Goal: Task Accomplishment & Management: Use online tool/utility

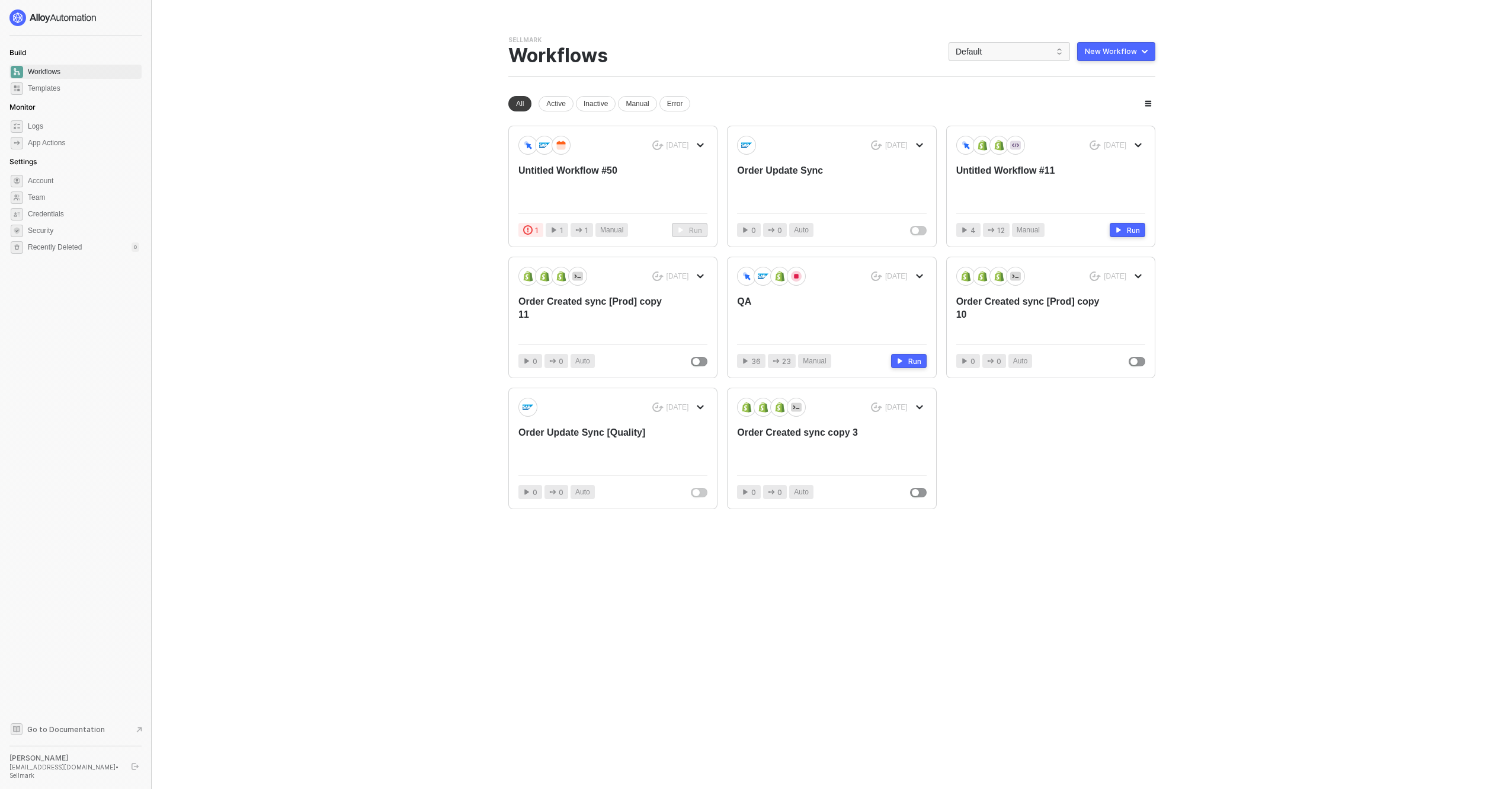
click at [478, 407] on main "You need to expand your browser window or switch to a computer with a bigger sc…" at bounding box center [756, 394] width 1512 height 789
click at [1007, 55] on span "Default" at bounding box center [1009, 51] width 108 height 18
click at [1008, 190] on div "KJRests" at bounding box center [1022, 195] width 87 height 15
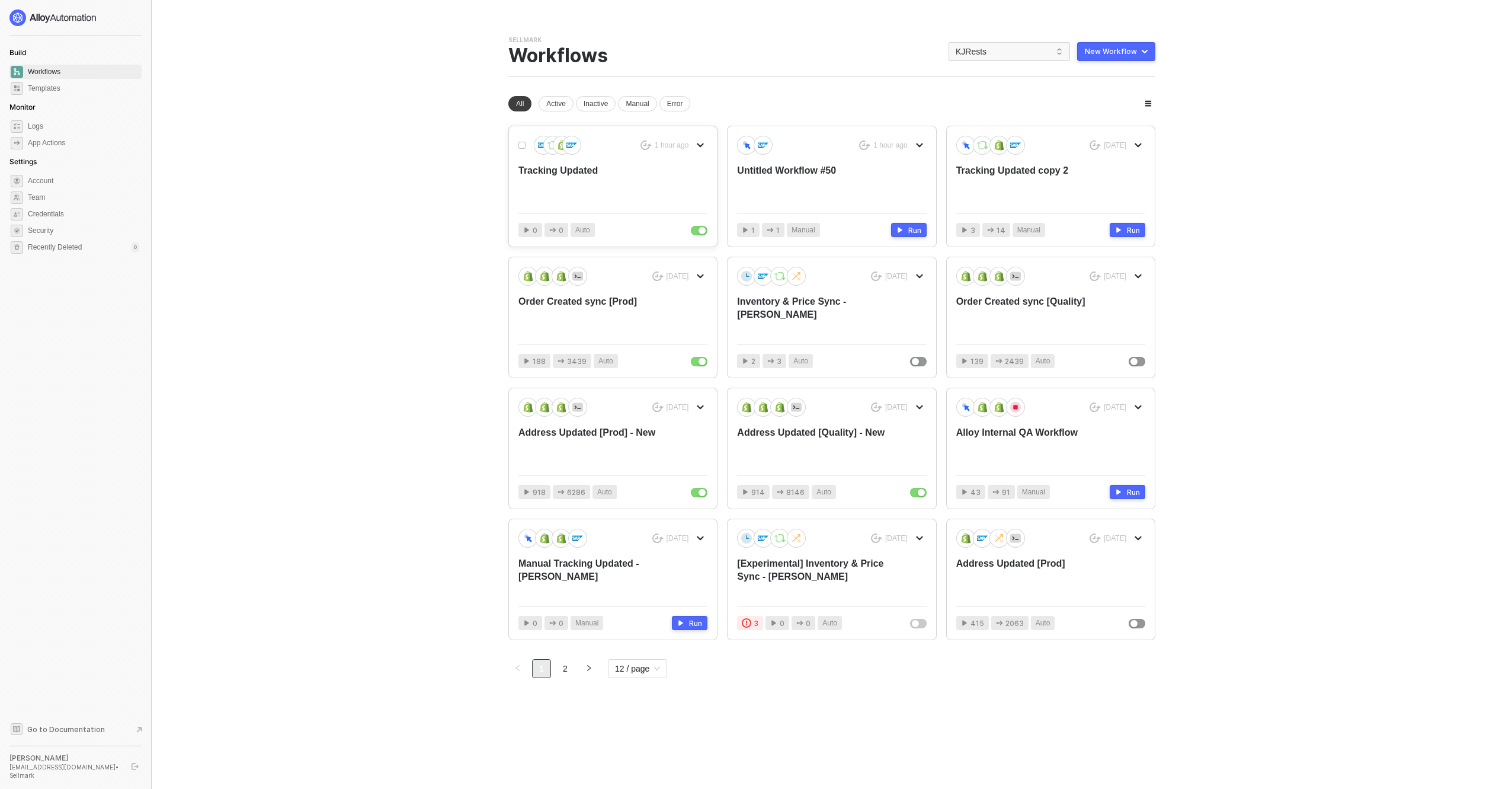
click at [576, 171] on div "Tracking Updated" at bounding box center [593, 184] width 151 height 39
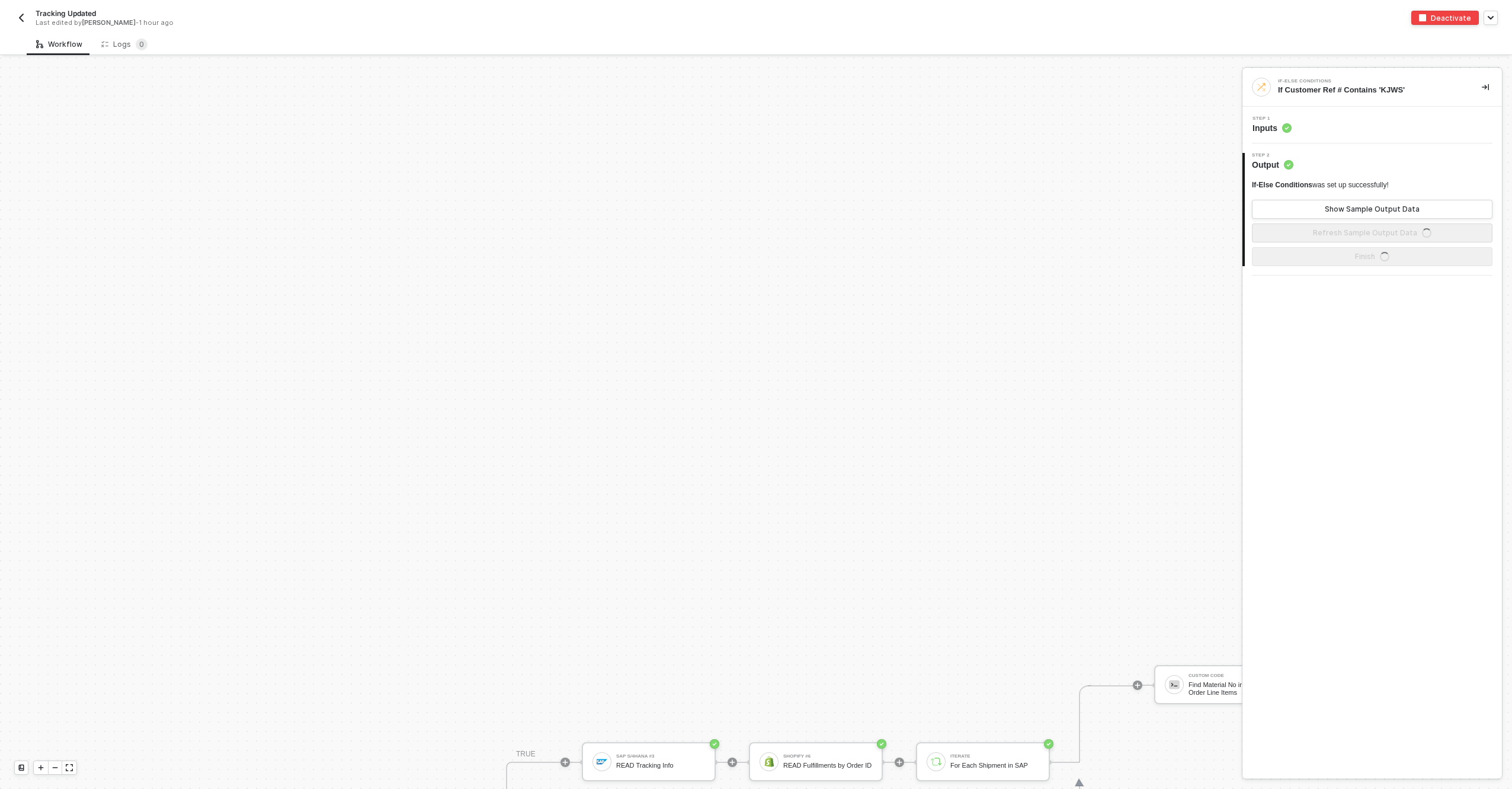
scroll to position [419, 0]
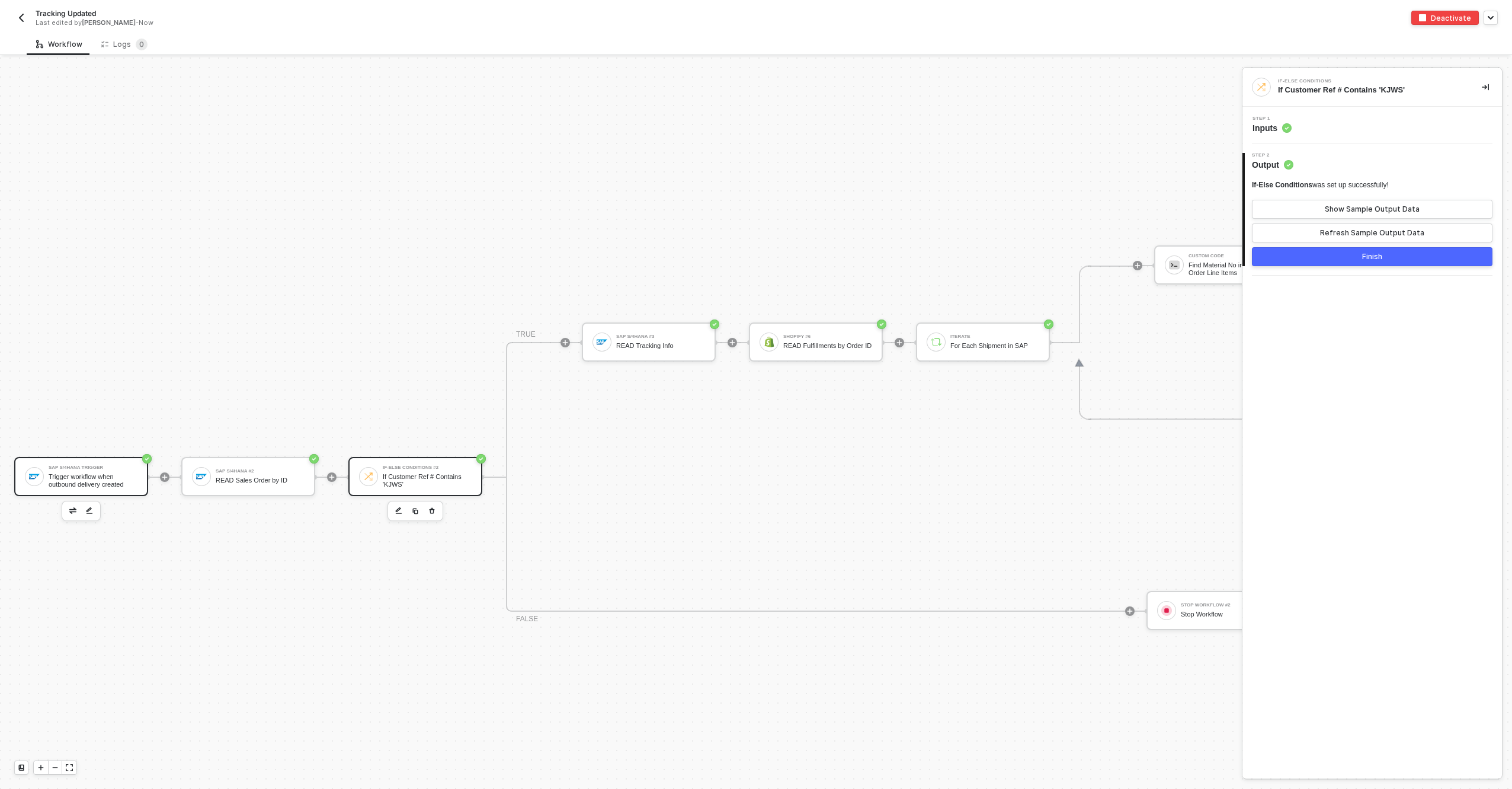
click at [106, 471] on div "SAP S/4HANA Trigger Trigger workflow when outbound delivery created" at bounding box center [93, 476] width 89 height 22
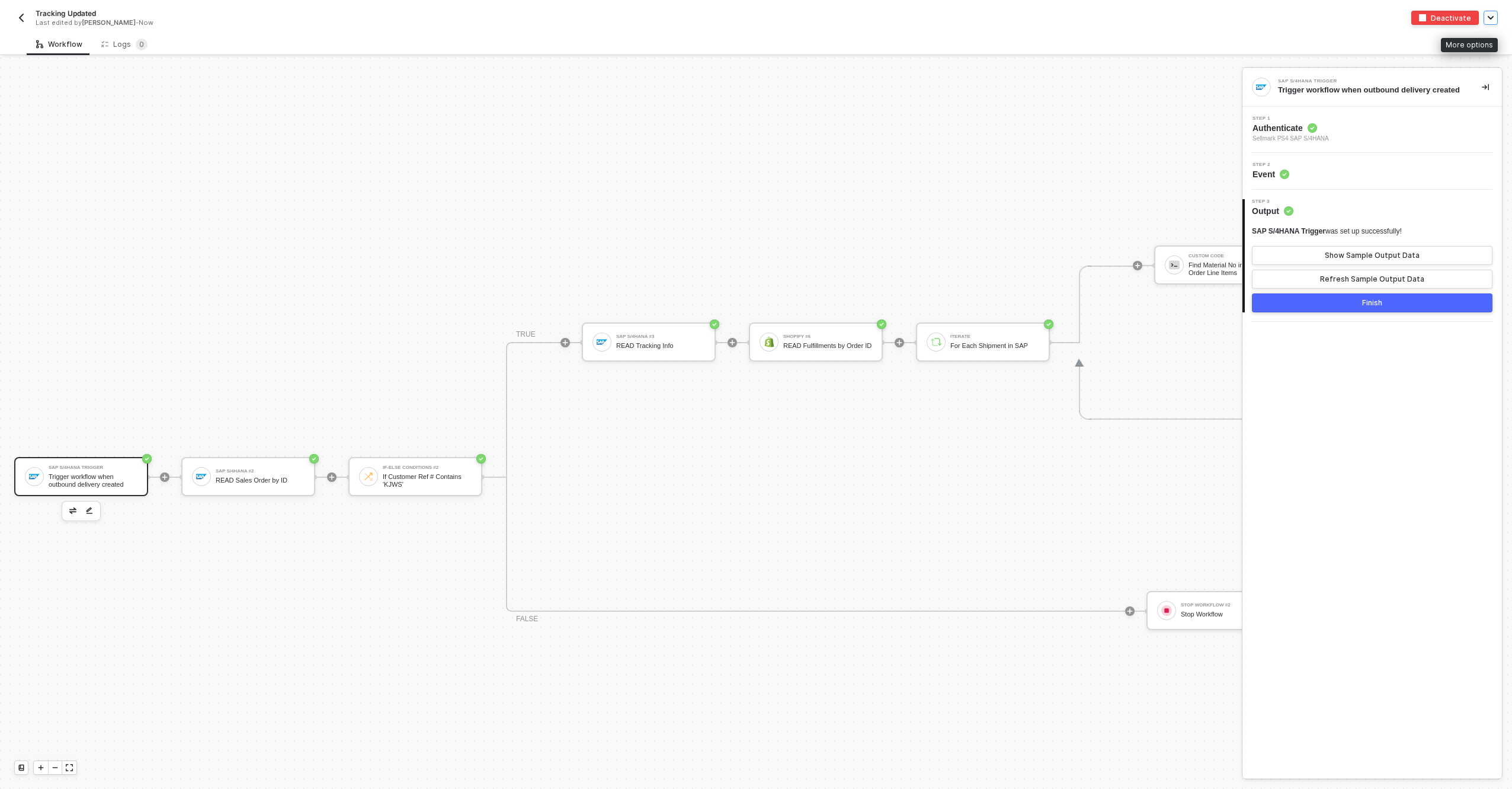
click at [1490, 16] on icon "button" at bounding box center [1490, 18] width 6 height 3
click at [136, 48] on sup "0" at bounding box center [142, 44] width 12 height 12
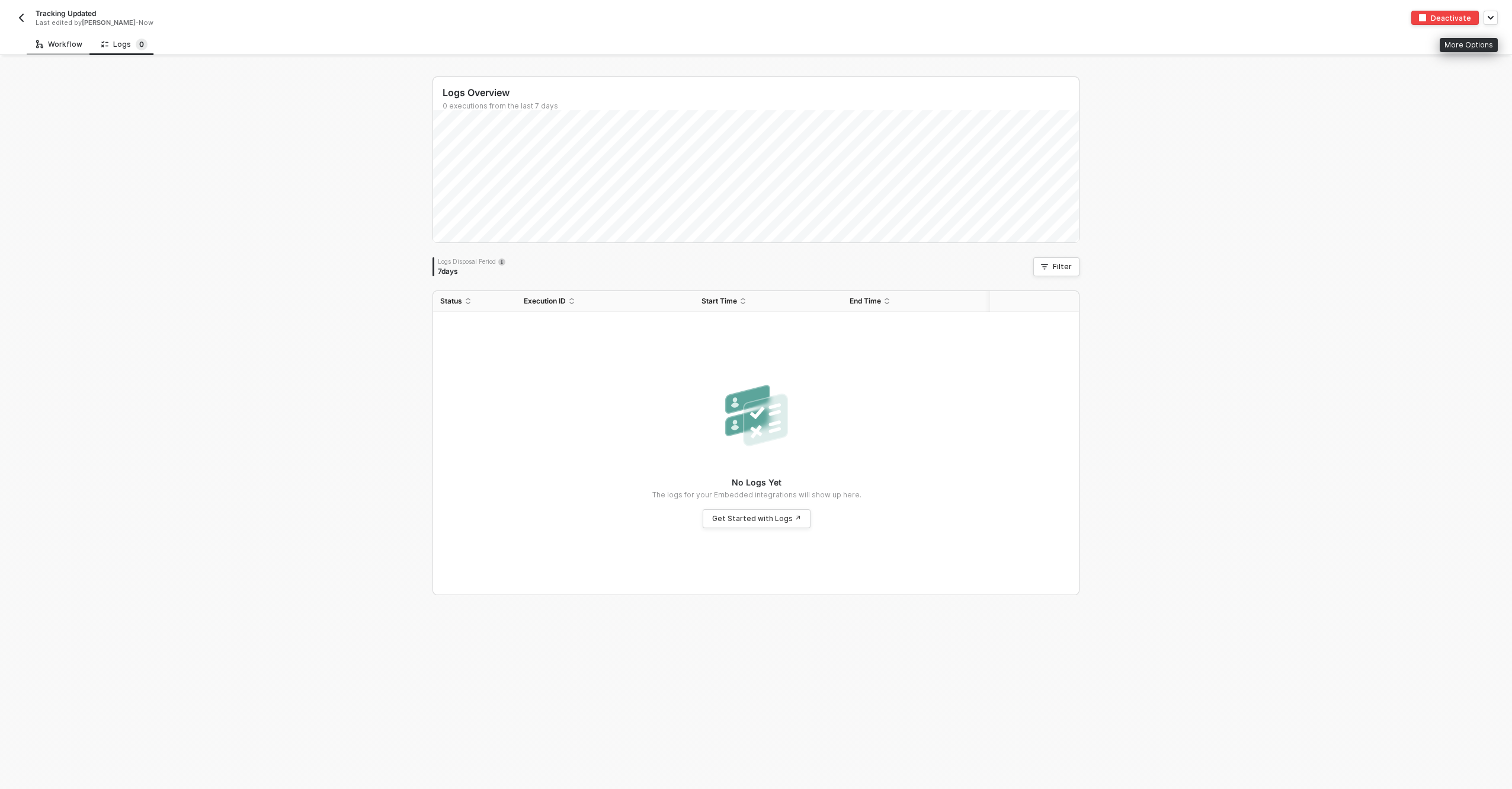
click at [74, 48] on div "Workflow" at bounding box center [59, 44] width 46 height 9
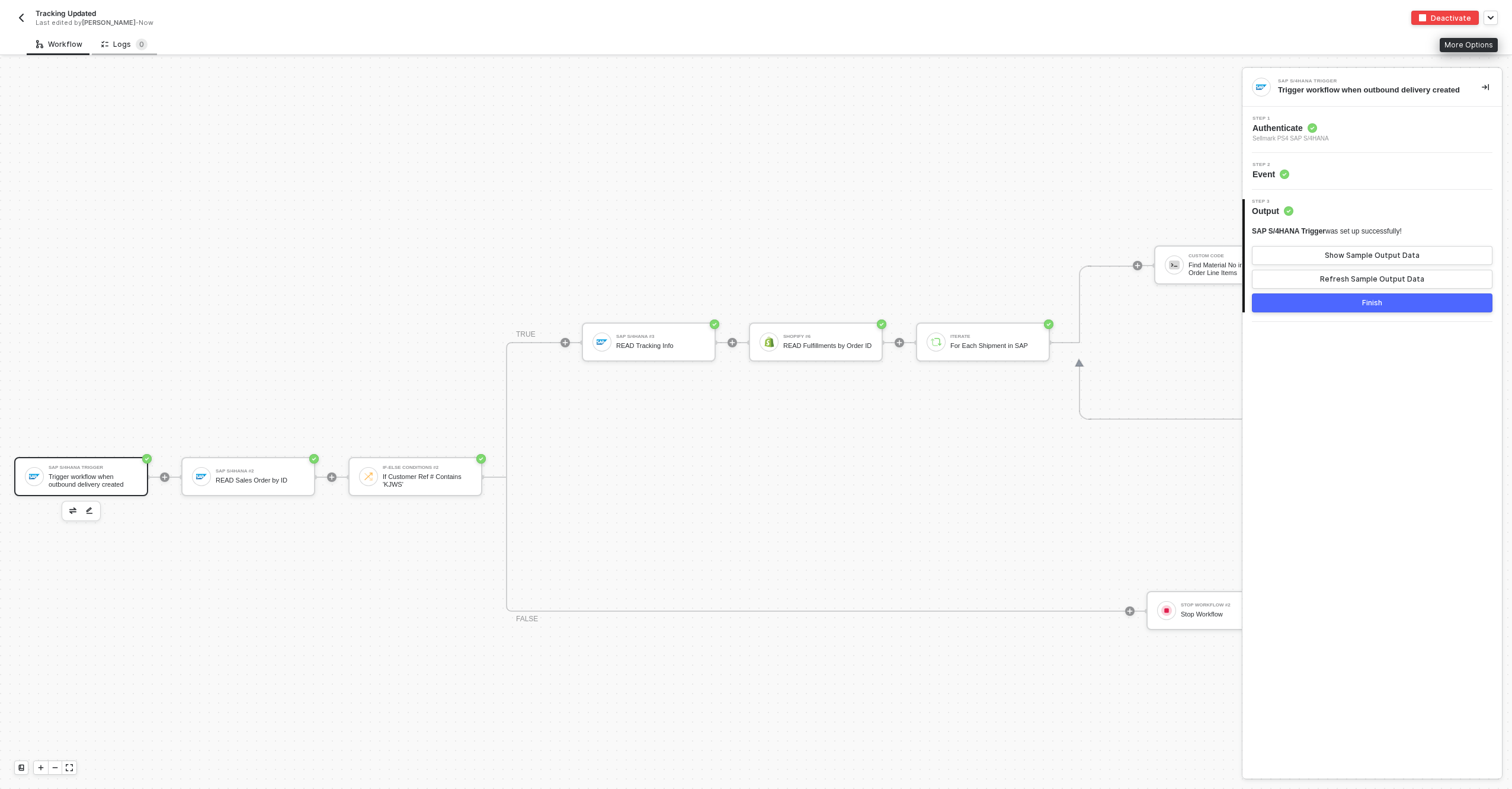
click at [105, 44] on icon at bounding box center [105, 44] width 7 height 10
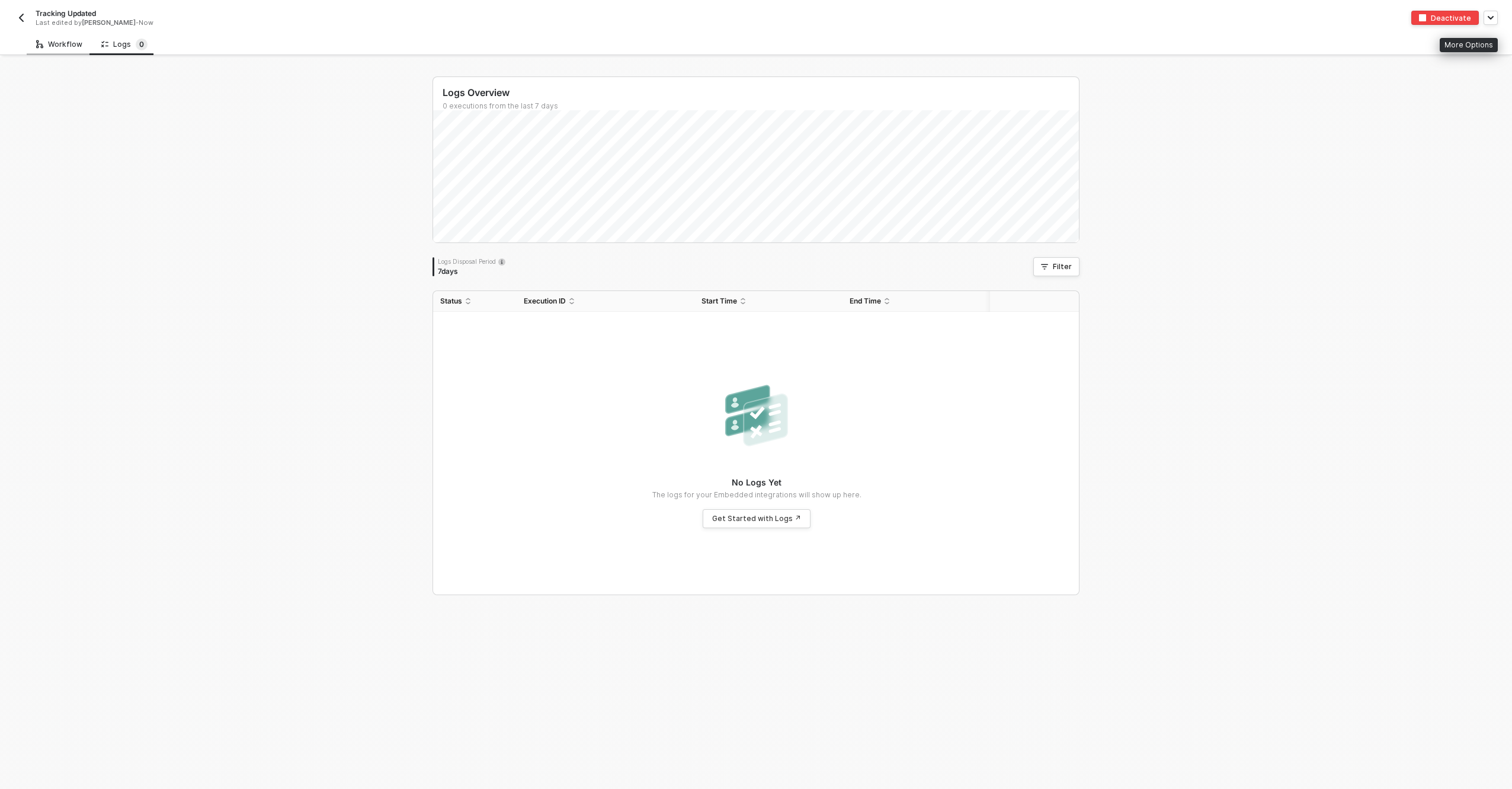
click at [71, 47] on div "Workflow" at bounding box center [59, 44] width 46 height 9
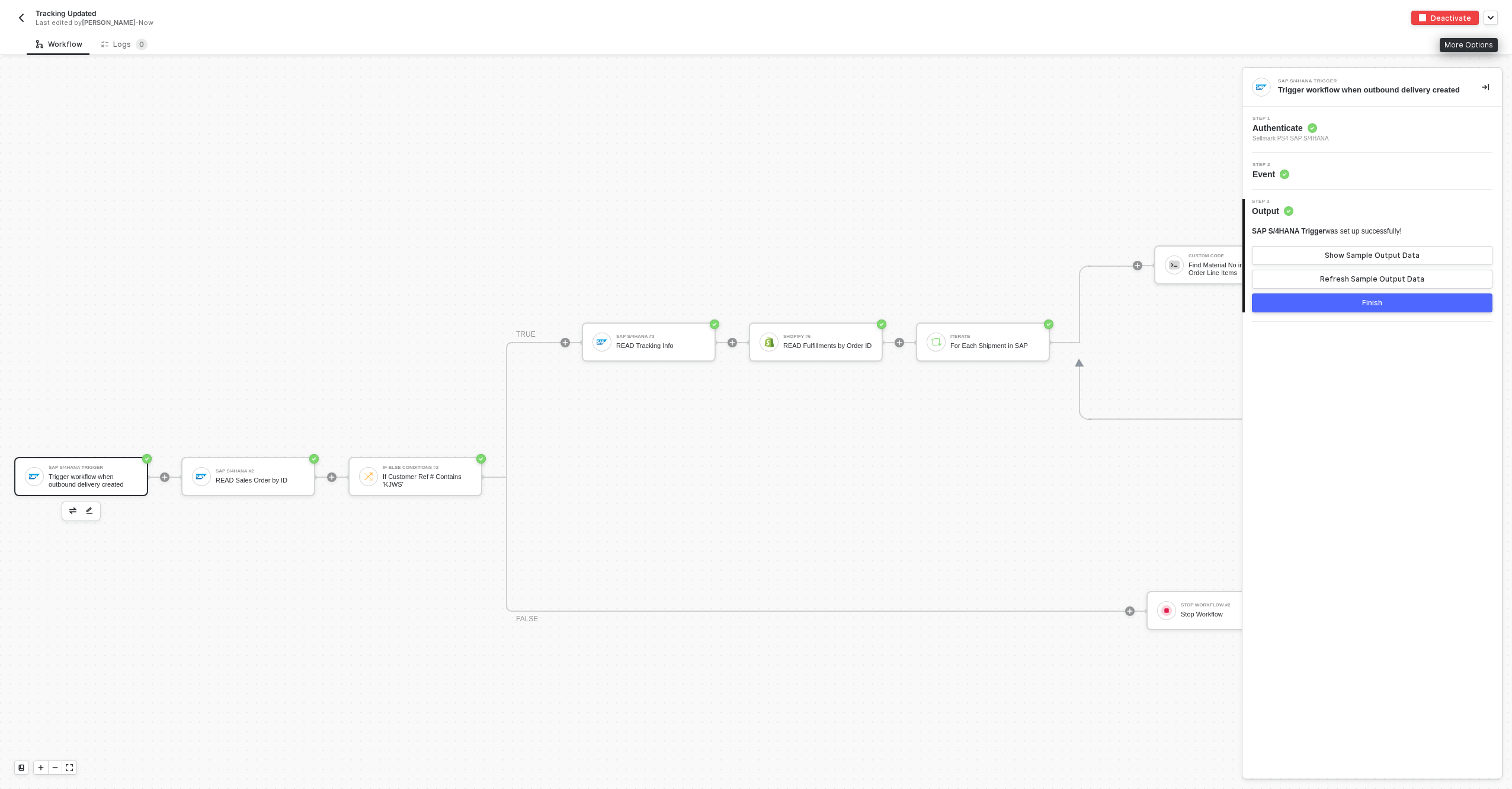
click at [23, 13] on img "button" at bounding box center [20, 17] width 9 height 9
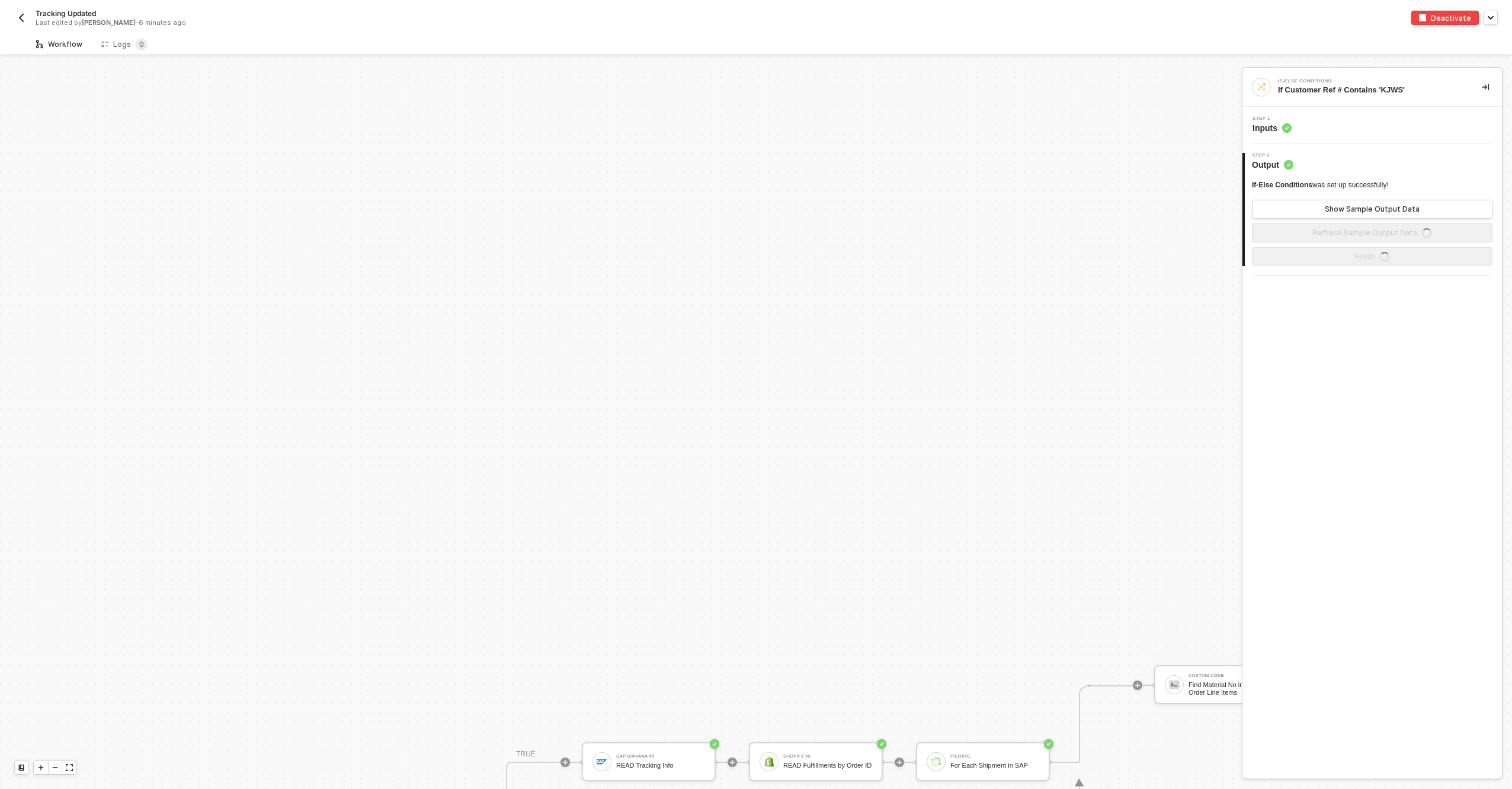
scroll to position [419, 0]
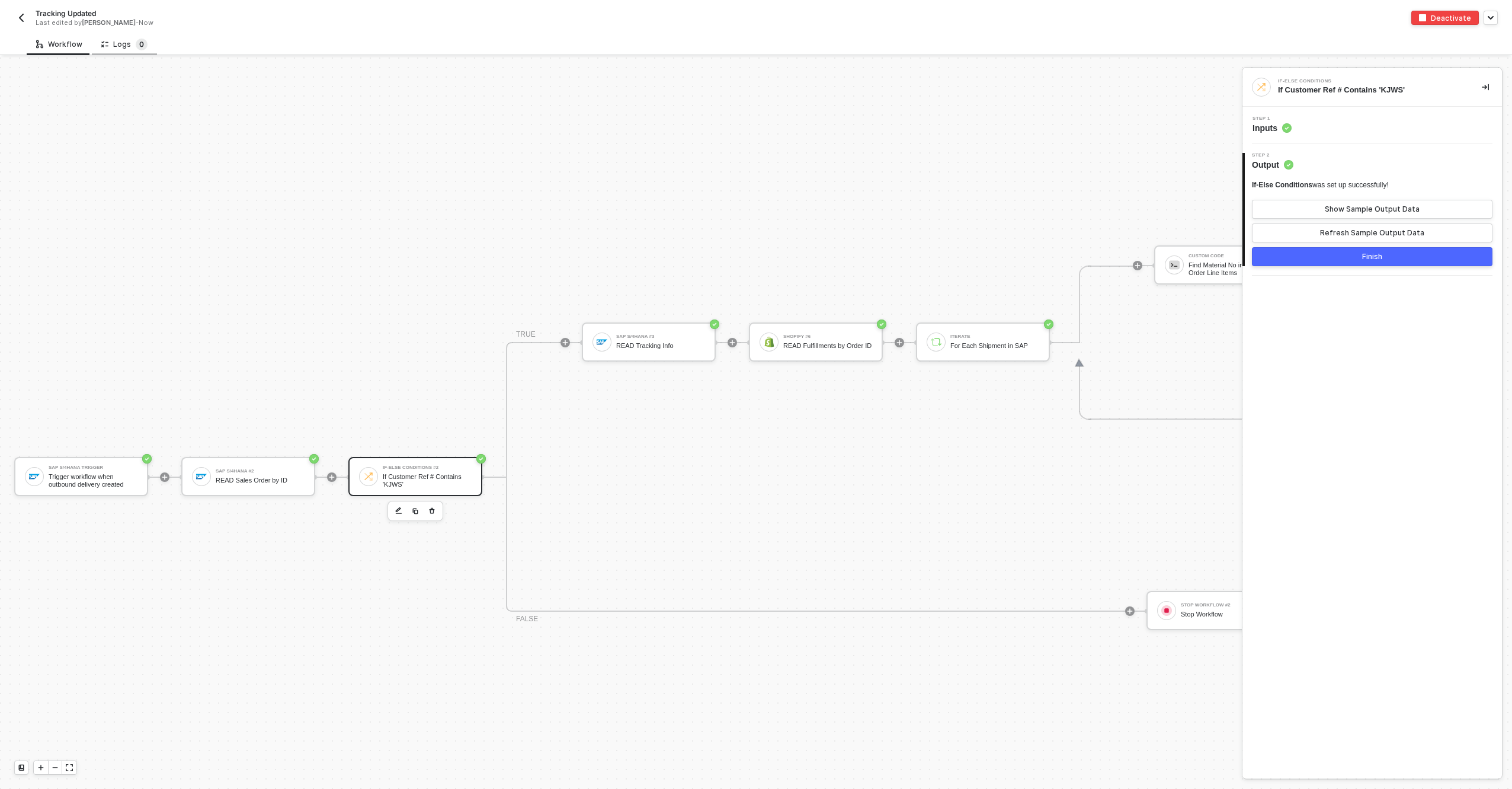
click at [136, 50] on span "0" at bounding box center [142, 44] width 12 height 12
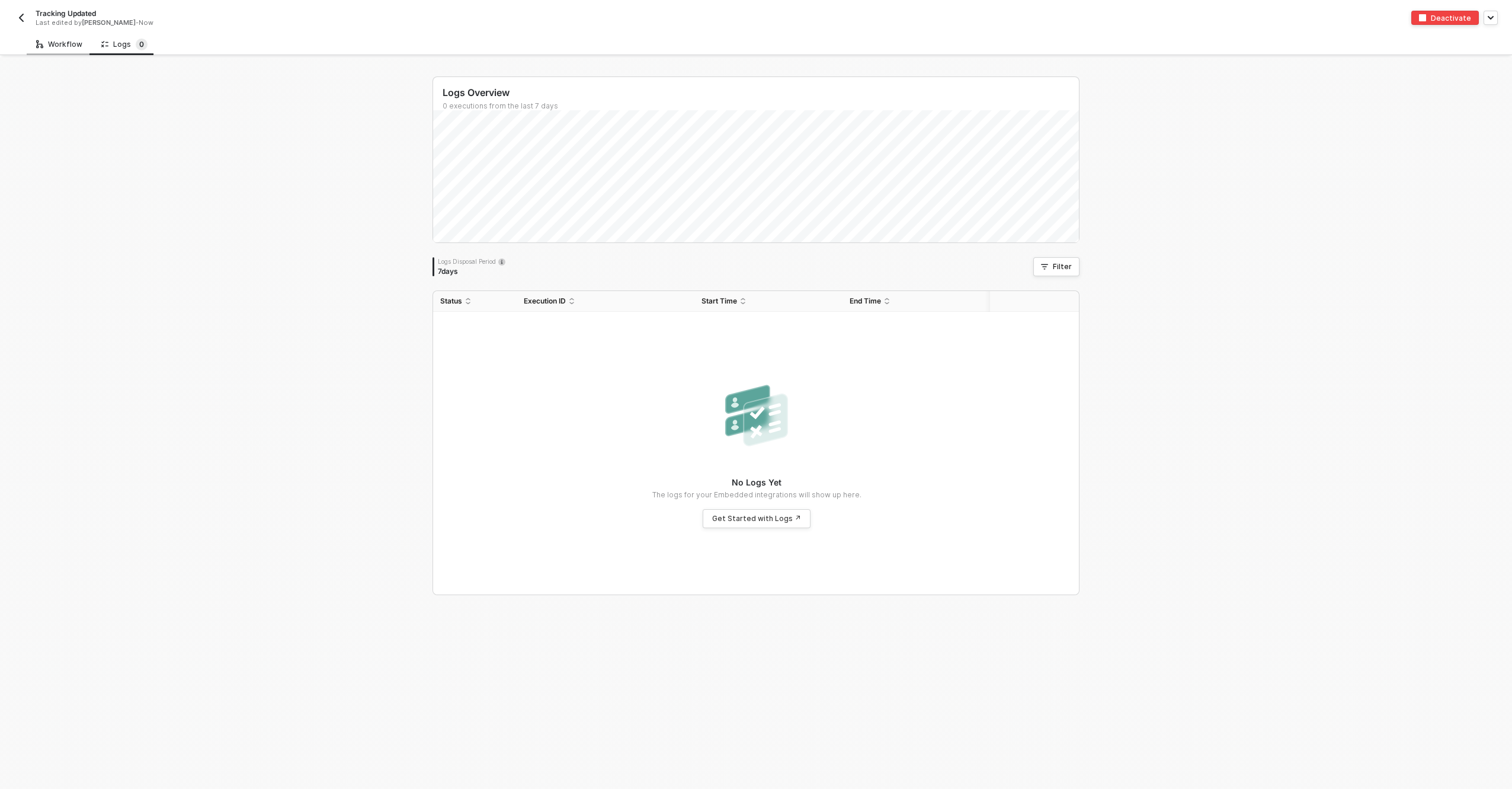
click at [79, 44] on div "Workflow" at bounding box center [59, 44] width 65 height 22
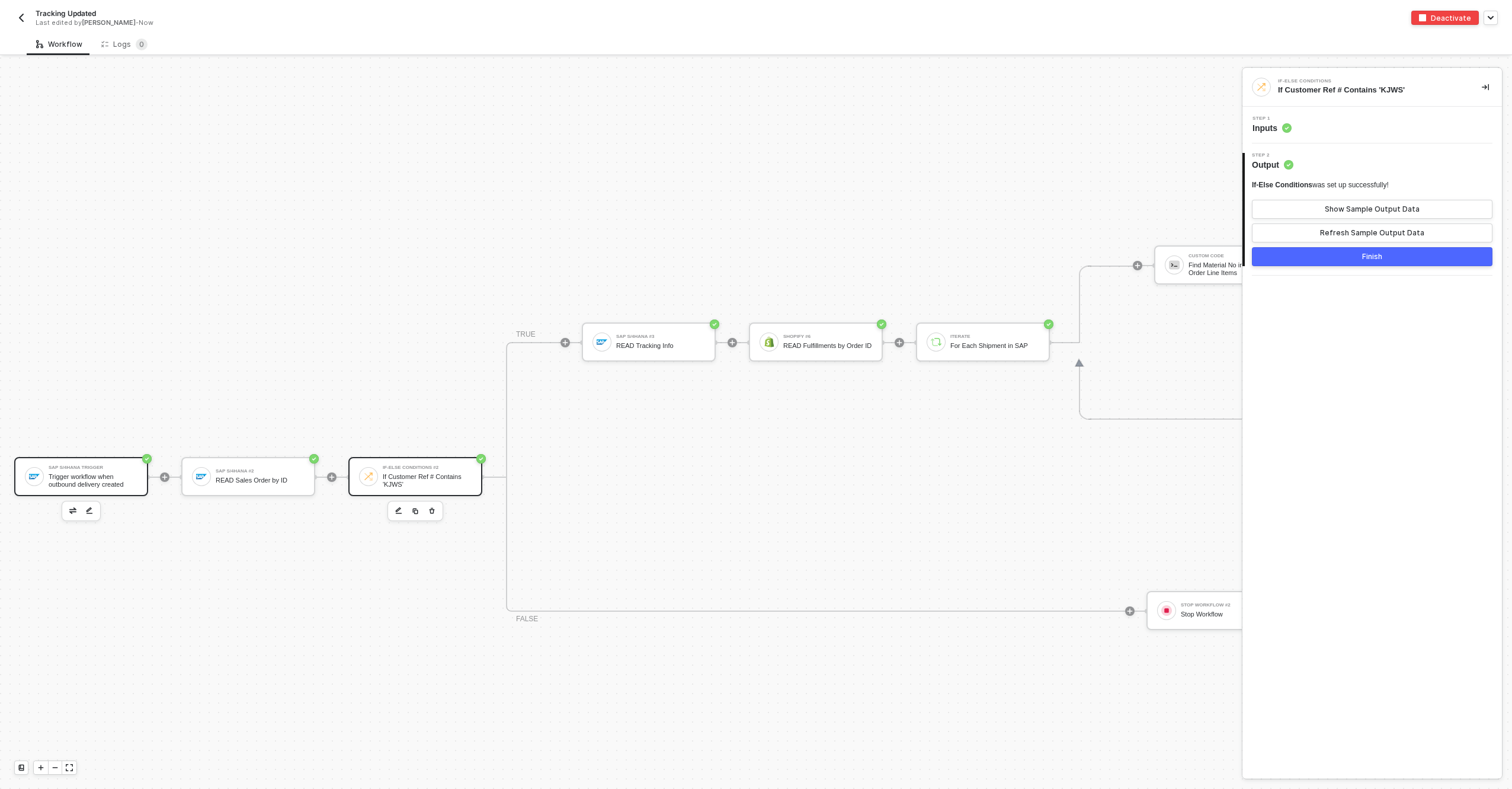
click at [120, 484] on div "Trigger workflow when outbound delivery created" at bounding box center [93, 480] width 89 height 15
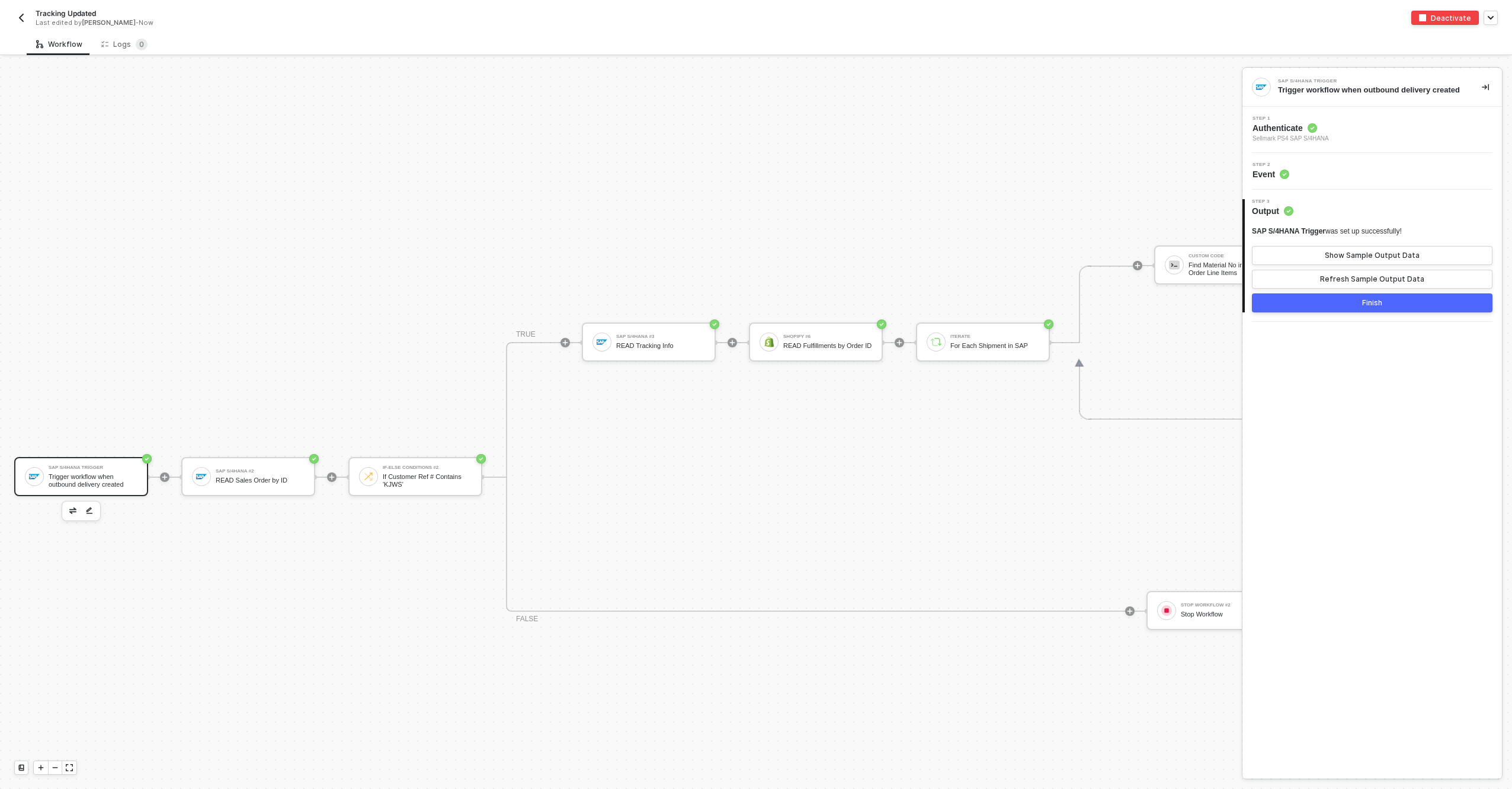
click at [1370, 169] on div "Step 2 Event" at bounding box center [1372, 171] width 260 height 37
click at [1370, 142] on div "Step 1 Authenticate Sellmark PS4 SAP S/4HANA" at bounding box center [1373, 130] width 256 height 27
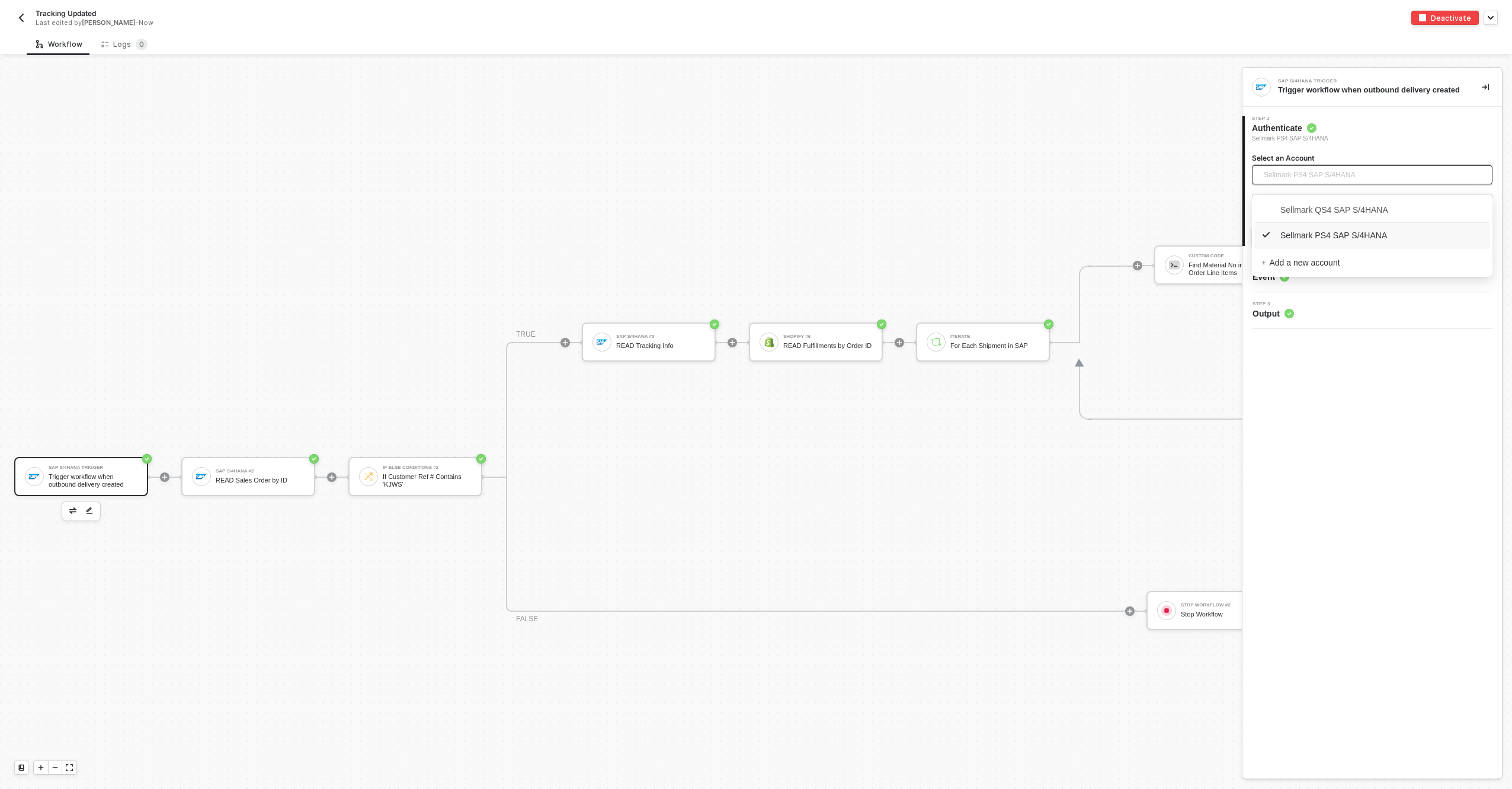
click at [1293, 184] on span "Sellmark PS4 SAP S/4HANA" at bounding box center [1310, 174] width 92 height 18
click at [1276, 241] on div "Next" at bounding box center [1271, 236] width 18 height 9
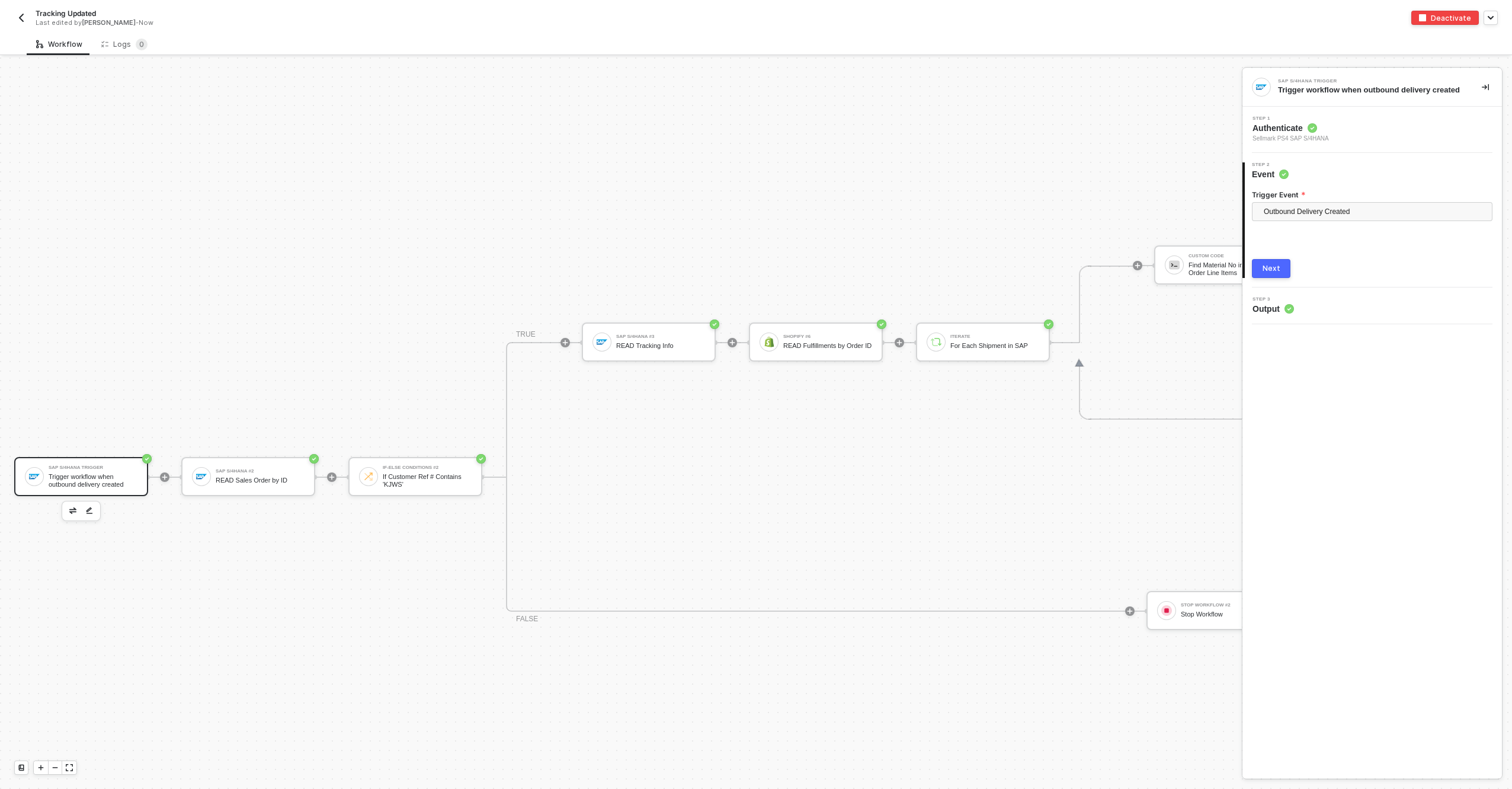
click at [1276, 273] on div "Next" at bounding box center [1271, 268] width 18 height 9
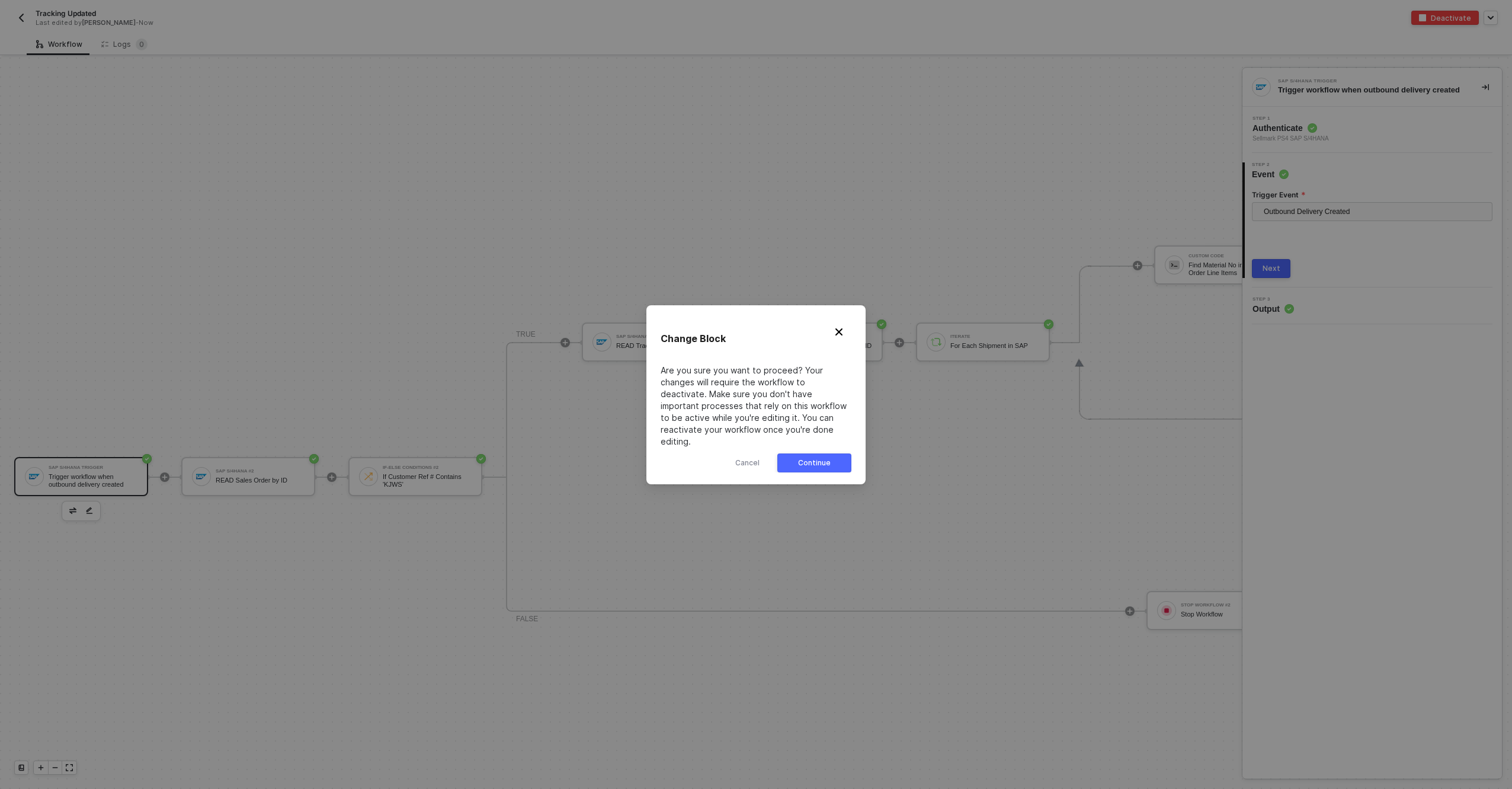
click at [813, 458] on div "Continue" at bounding box center [814, 462] width 32 height 9
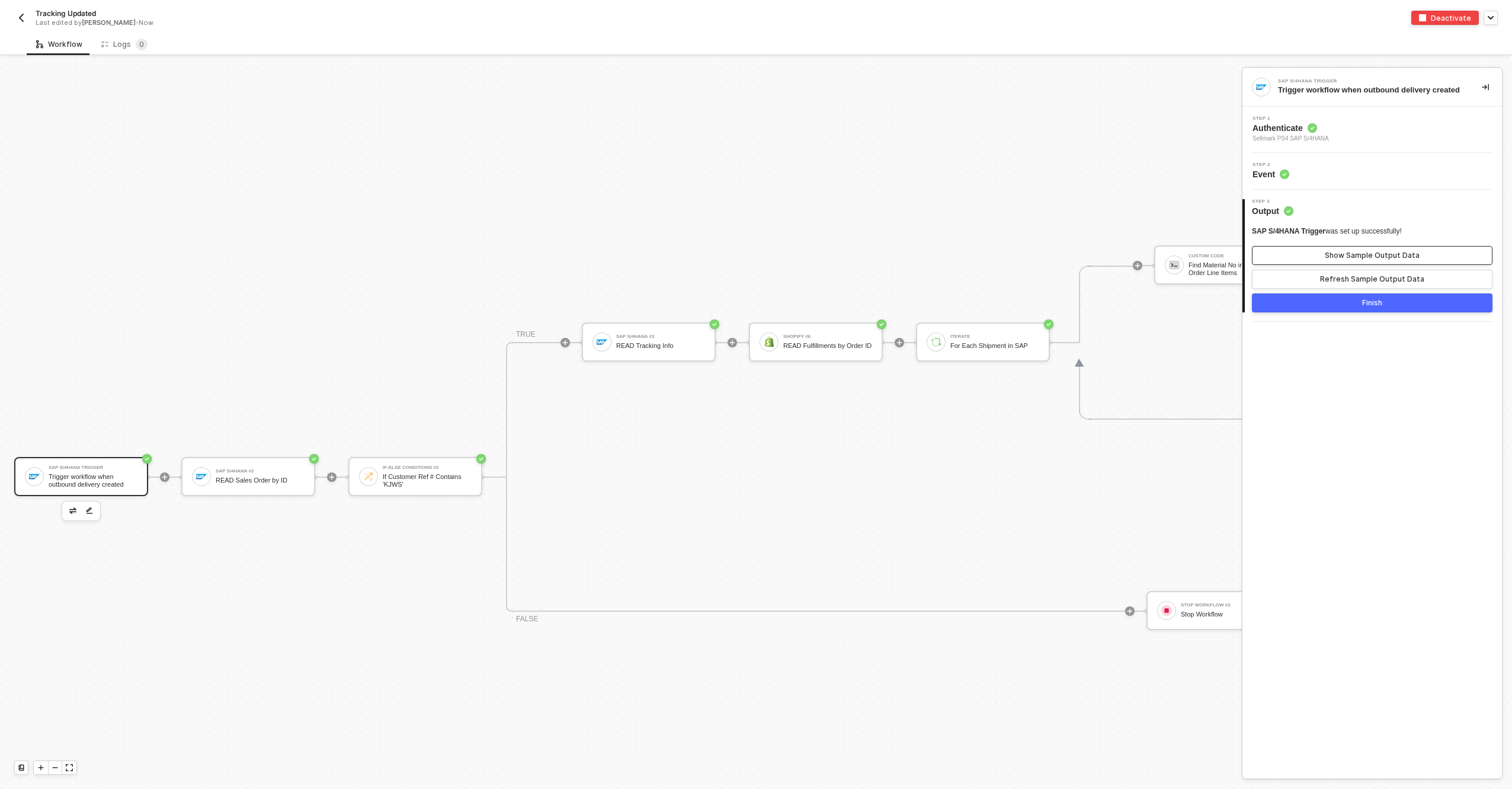
click at [1348, 260] on div "Show Sample Output Data" at bounding box center [1371, 254] width 95 height 9
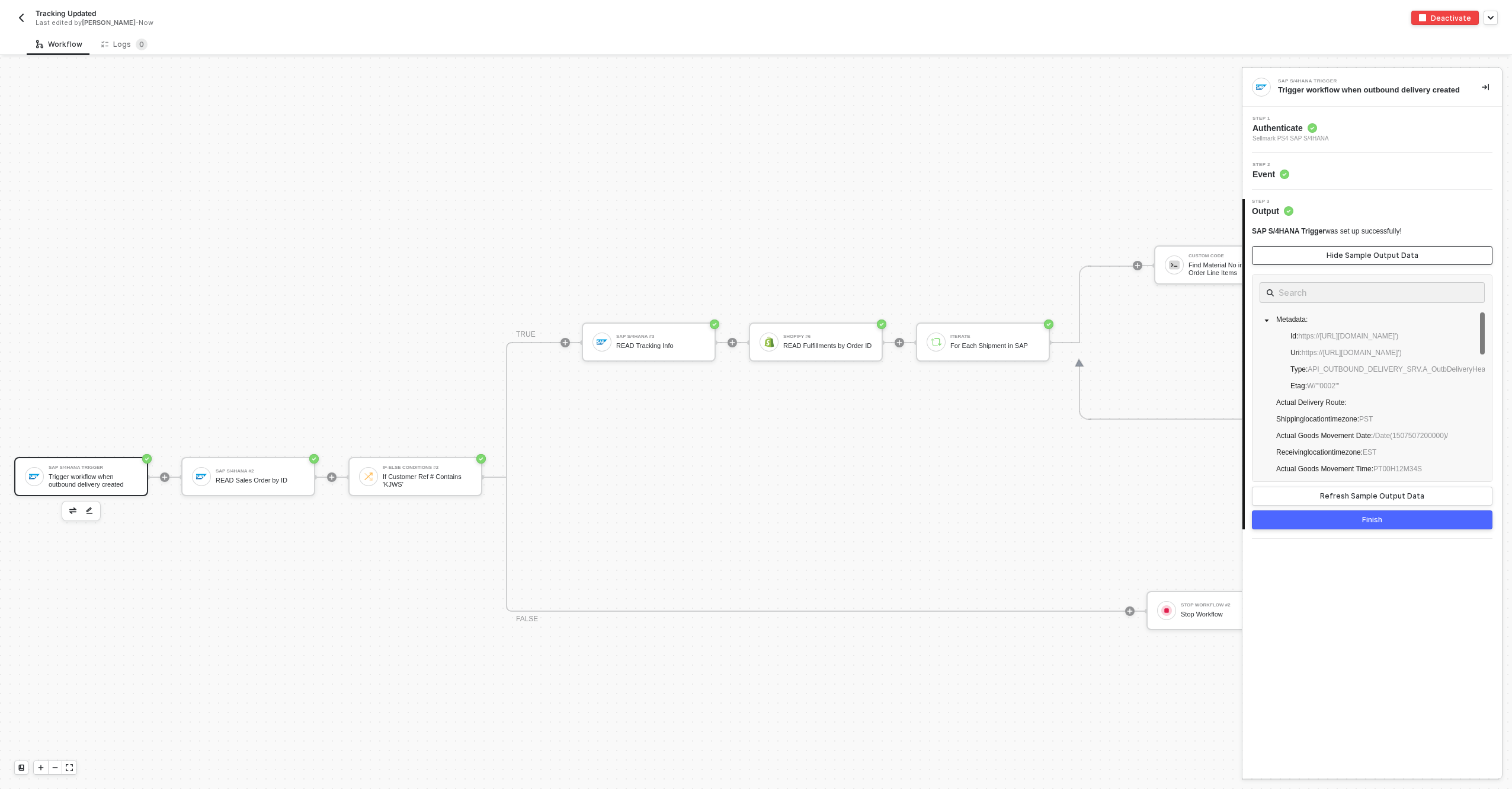
click at [1348, 260] on div "Hide Sample Output Data" at bounding box center [1373, 254] width 92 height 9
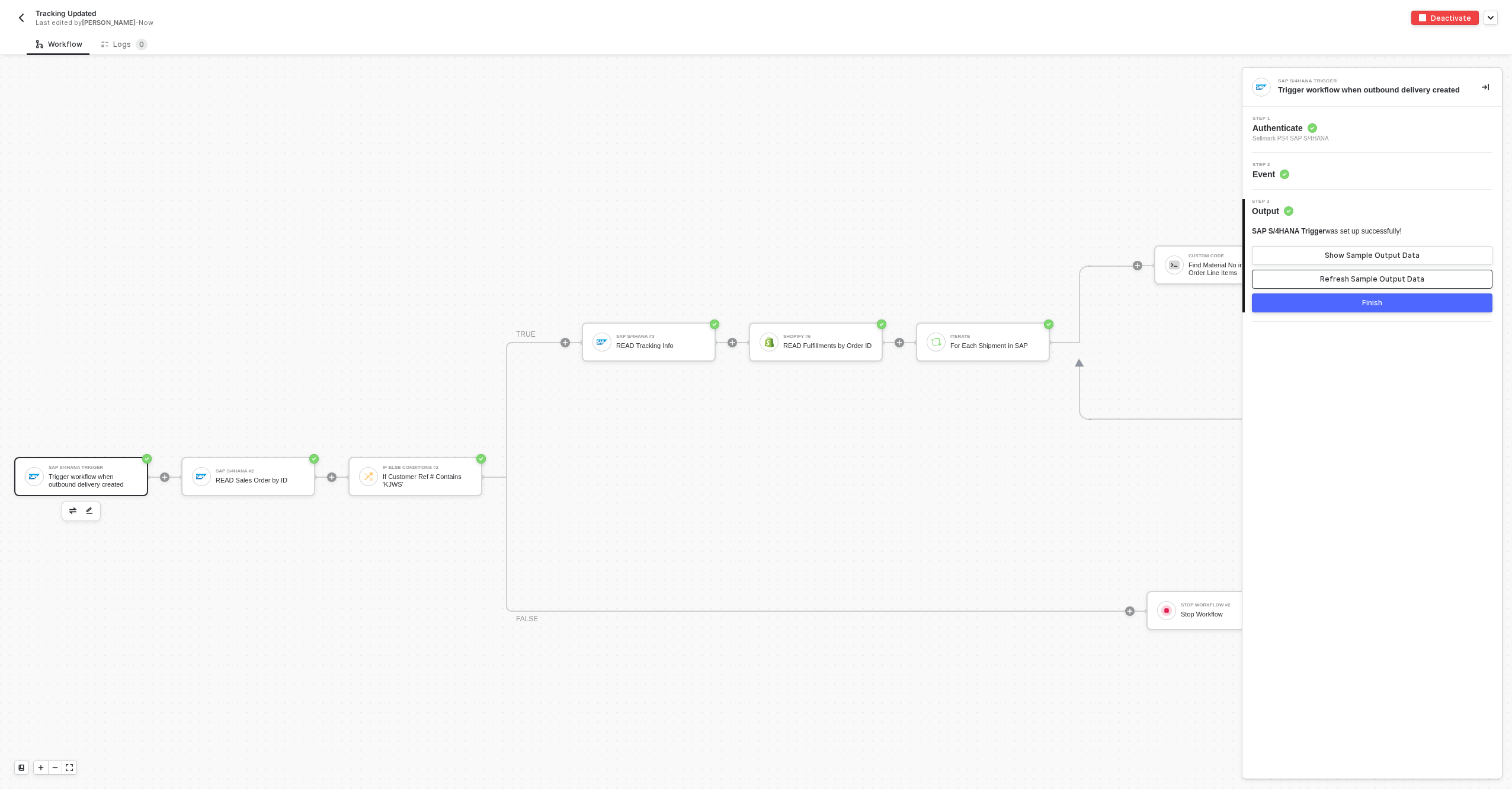
click at [1349, 283] on div "Refresh Sample Output Data" at bounding box center [1372, 278] width 104 height 9
click at [1357, 313] on button "Finish" at bounding box center [1372, 302] width 241 height 19
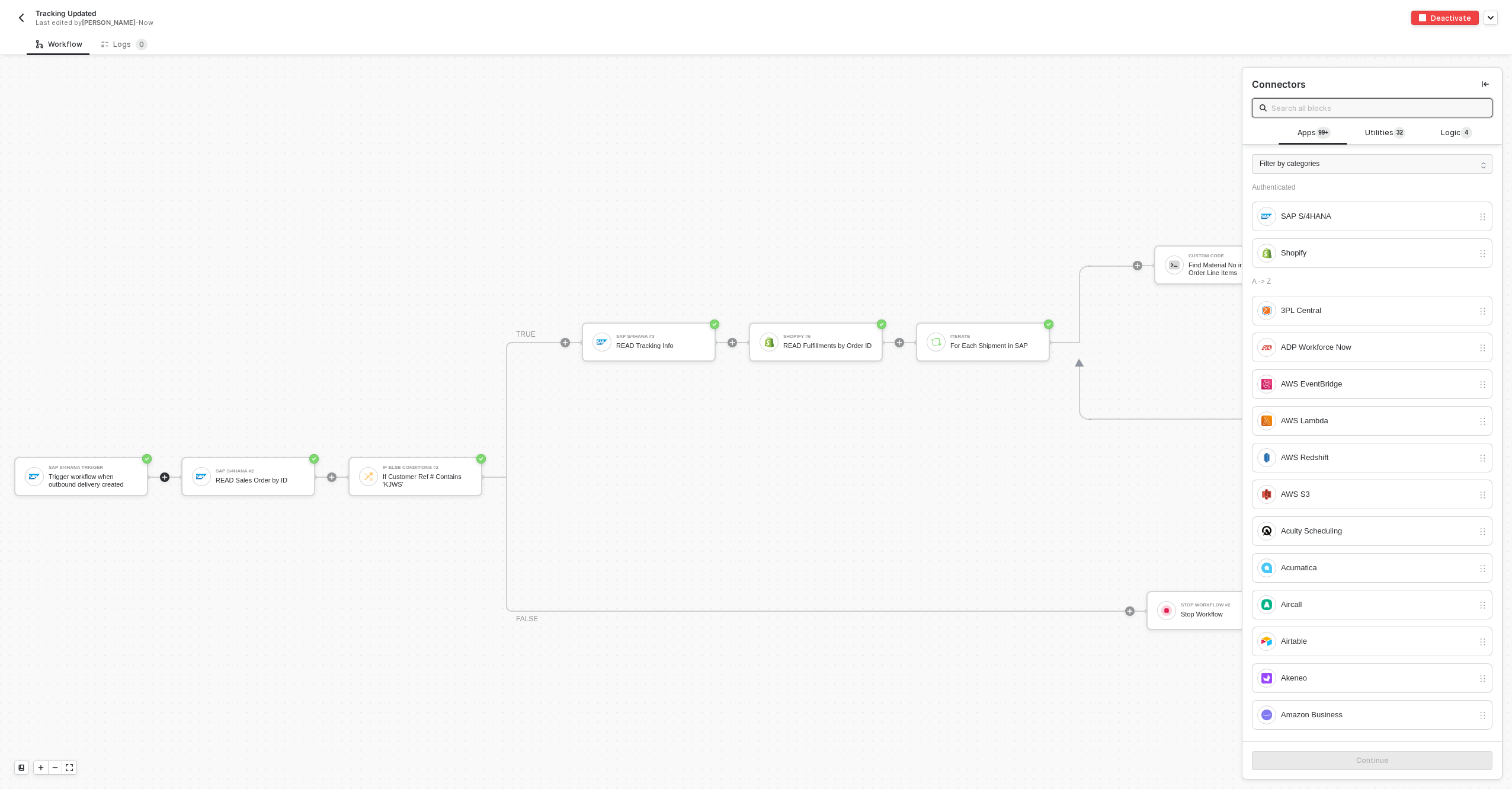
click at [300, 377] on div "SAP S/4HANA Trigger Trigger workflow when outbound delivery created SAP S/4HANA…" at bounding box center [971, 476] width 1941 height 1677
click at [324, 355] on div "SAP S/4HANA Trigger Trigger workflow when outbound delivery created SAP S/4HANA…" at bounding box center [971, 476] width 1941 height 1677
click at [1485, 20] on button "button" at bounding box center [1490, 17] width 15 height 15
click at [1487, 20] on button "button" at bounding box center [1490, 17] width 15 height 15
click at [1135, 20] on div "Deactivate Publish as Template Request App Integration" at bounding box center [1126, 17] width 742 height 15
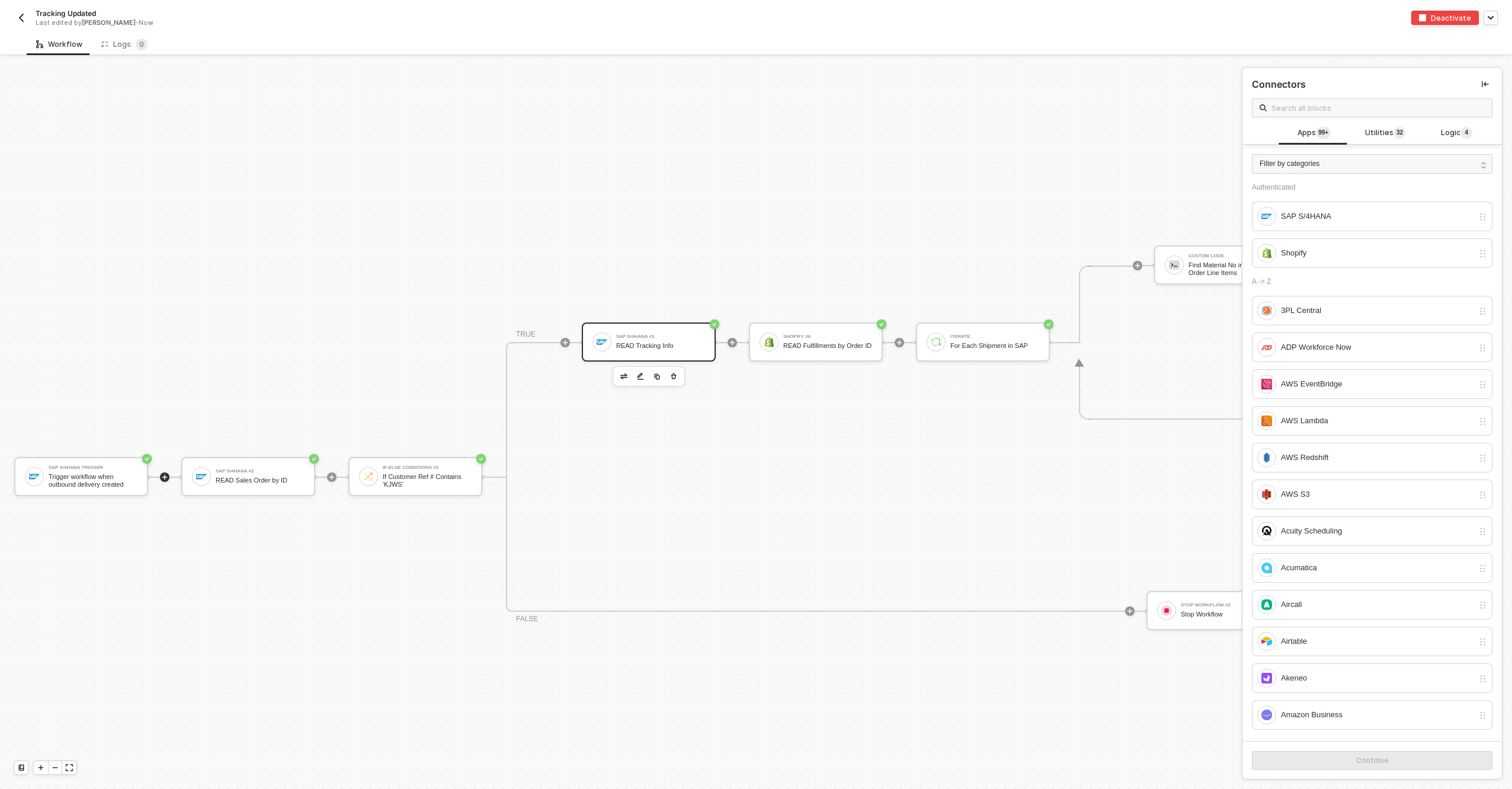
click at [675, 340] on div "SAP S/4HANA #3 READ Tracking Info" at bounding box center [661, 342] width 89 height 22
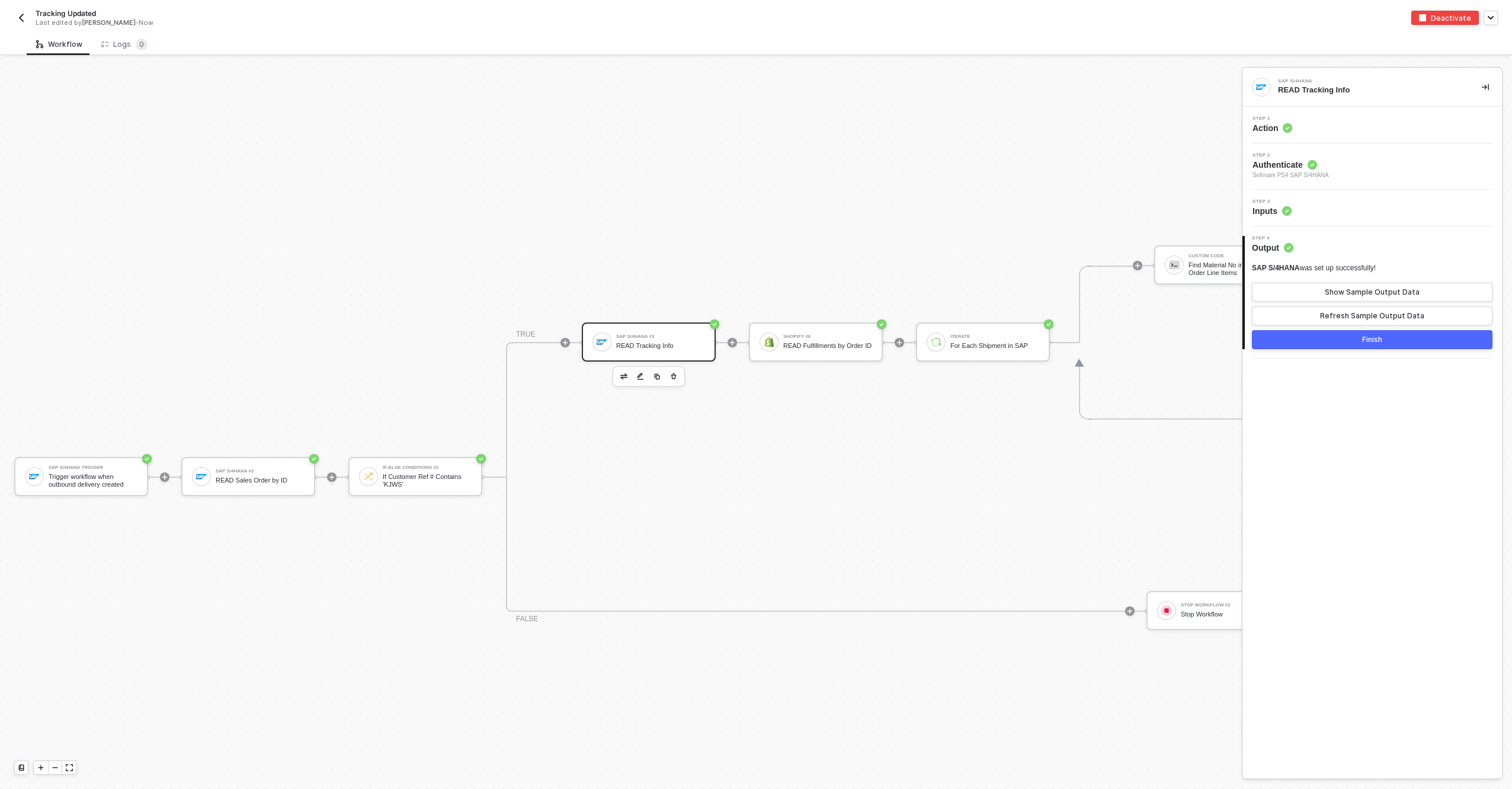
click at [22, 21] on img "button" at bounding box center [20, 17] width 9 height 9
